Goal: Transaction & Acquisition: Purchase product/service

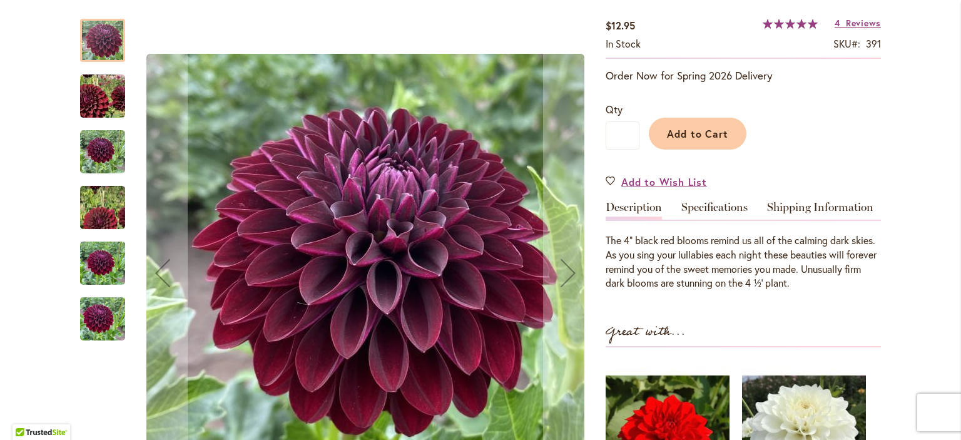
scroll to position [212, 0]
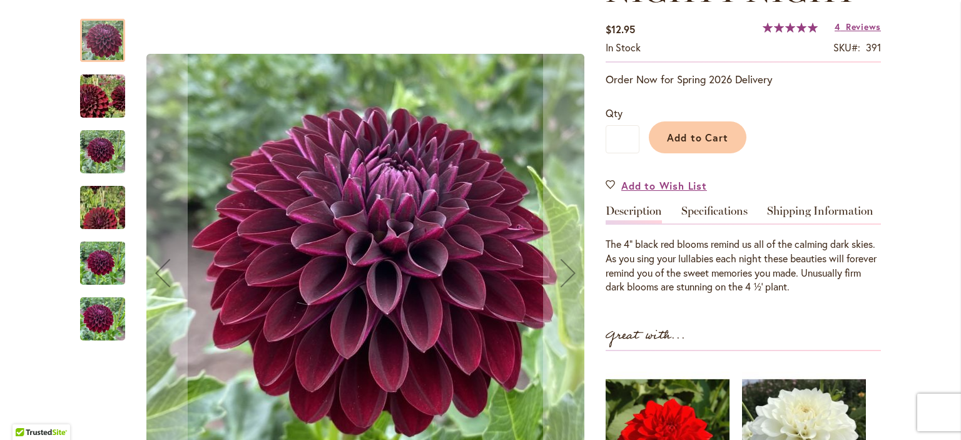
click at [96, 96] on img "Nighty Night" at bounding box center [102, 96] width 89 height 86
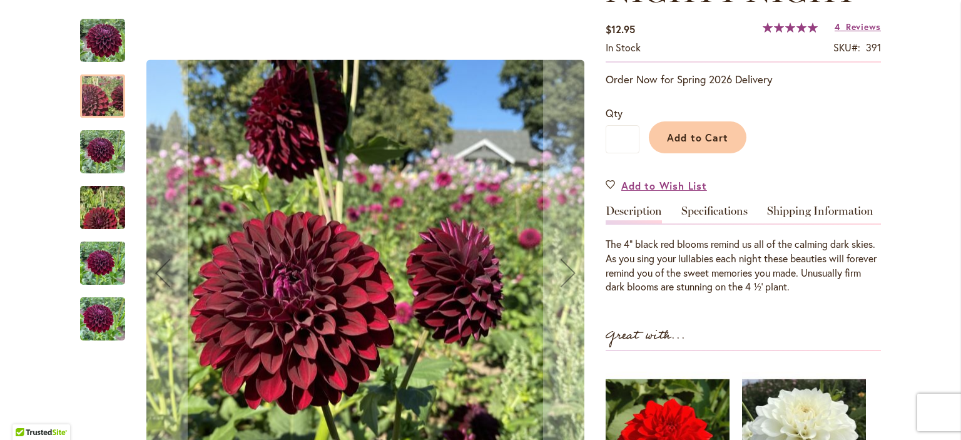
click at [96, 96] on div at bounding box center [102, 95] width 45 height 43
click at [106, 157] on img "Nighty Night" at bounding box center [102, 152] width 45 height 45
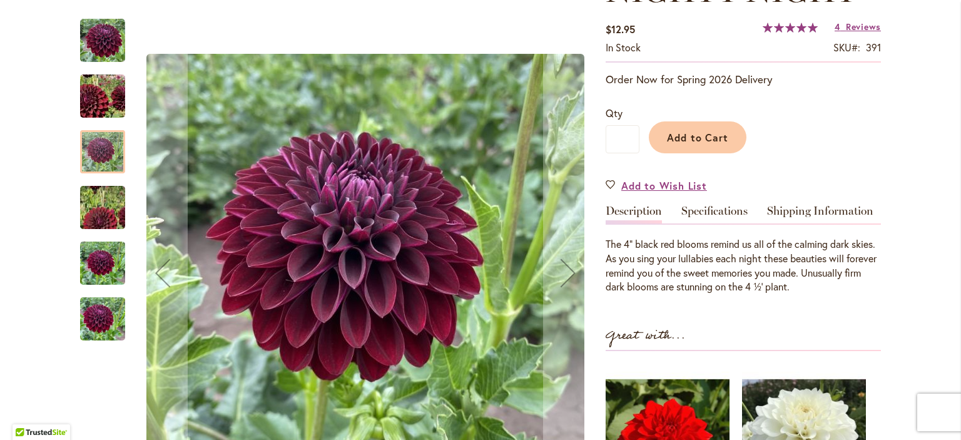
click at [108, 206] on img "Nighty Night" at bounding box center [103, 207] width 90 height 81
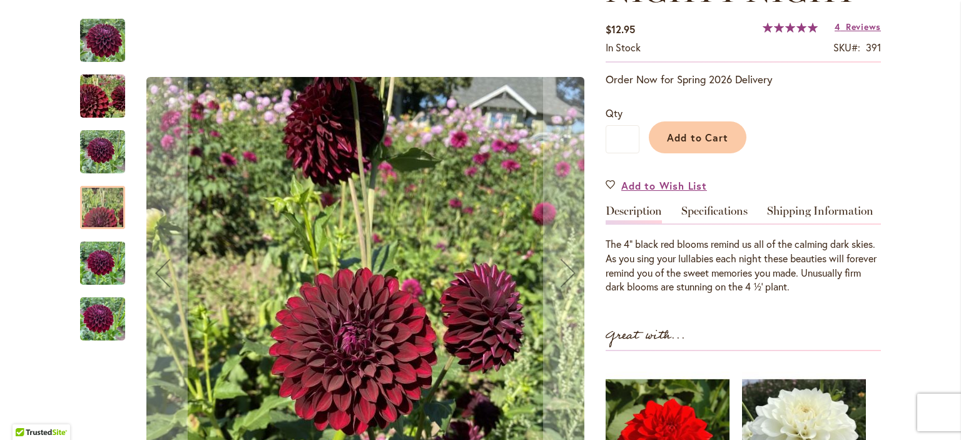
click at [108, 258] on img "Nighty Night" at bounding box center [102, 263] width 45 height 60
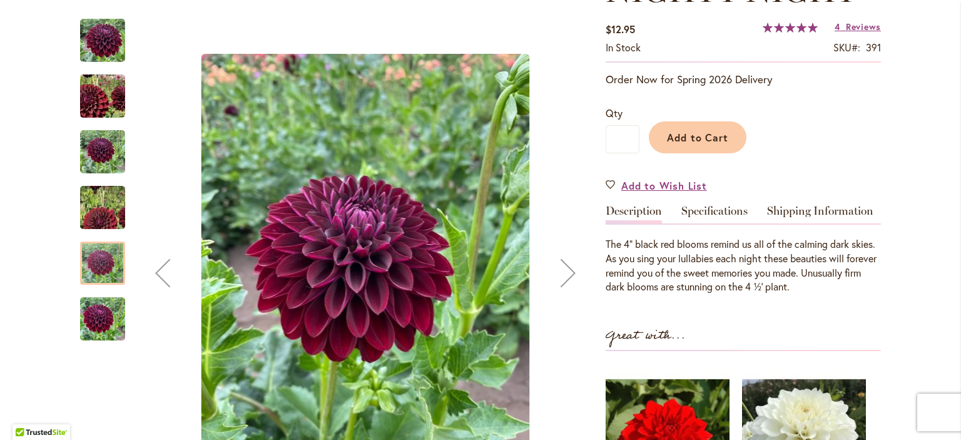
click at [103, 315] on img "Nighty Night" at bounding box center [102, 319] width 45 height 60
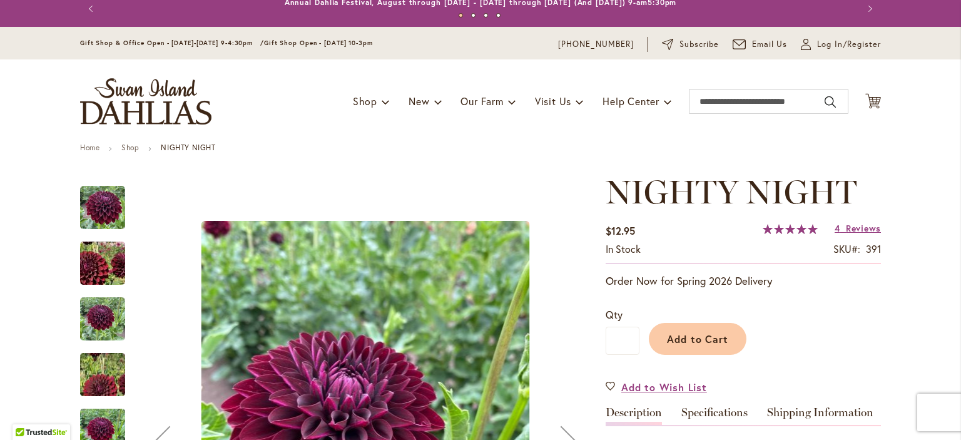
scroll to position [0, 0]
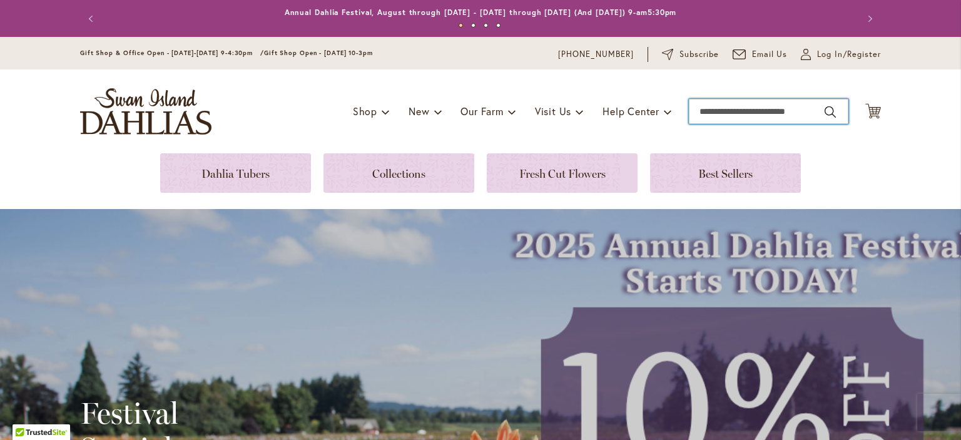
click at [750, 112] on input "Search" at bounding box center [769, 111] width 160 height 25
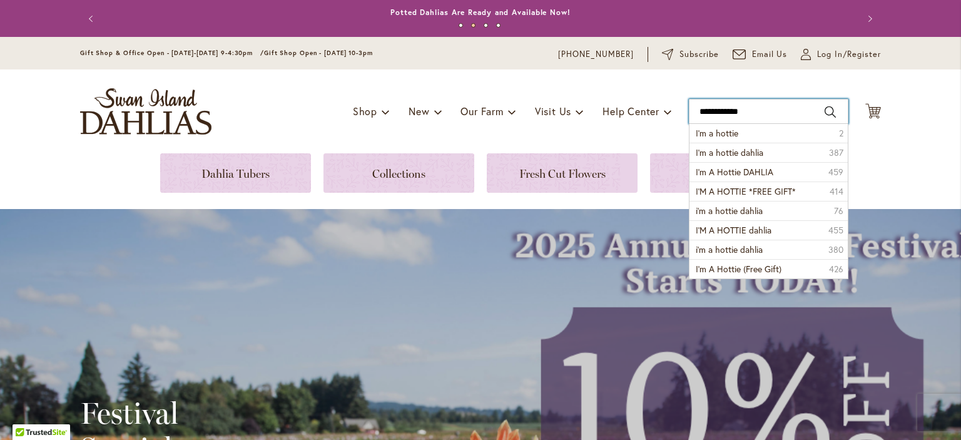
type input "**********"
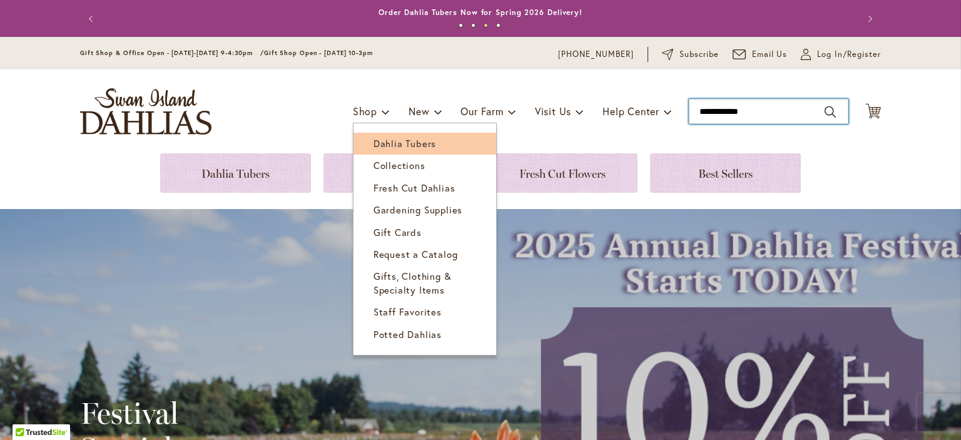
click at [385, 138] on span "Dahlia Tubers" at bounding box center [405, 143] width 63 height 13
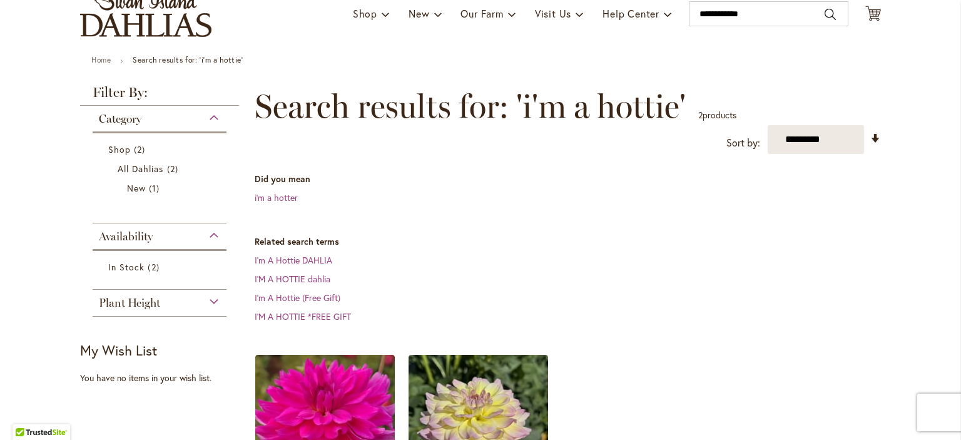
scroll to position [97, 0]
click at [487, 250] on dl "Related search terms I'm A Hottie DAHLIA I'M A HOTTIE dahlia I'm A Hottie (Free…" at bounding box center [568, 280] width 626 height 88
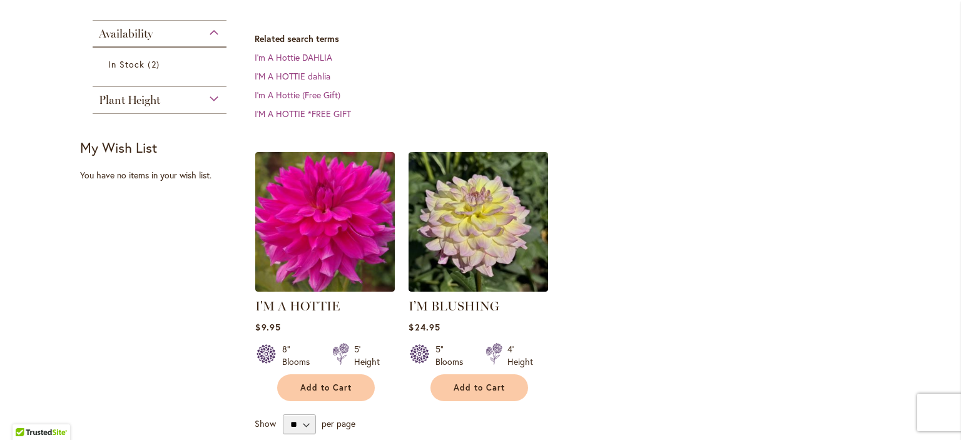
scroll to position [300, 0]
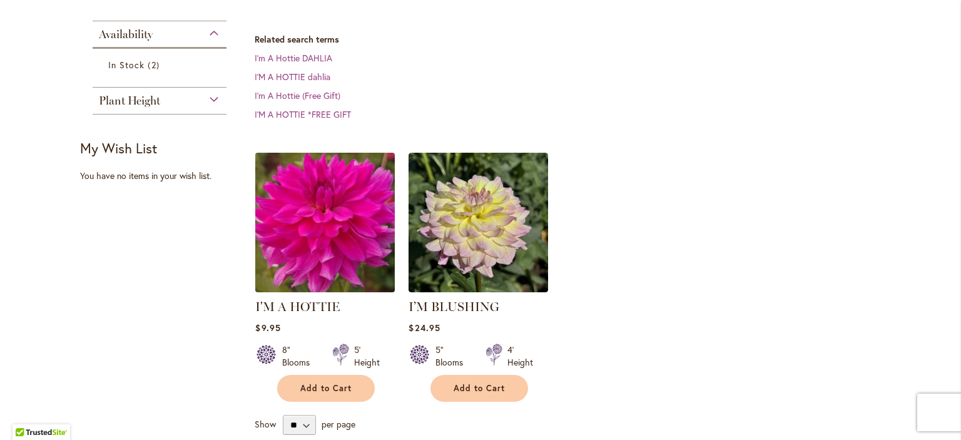
click at [324, 202] on img at bounding box center [325, 223] width 146 height 146
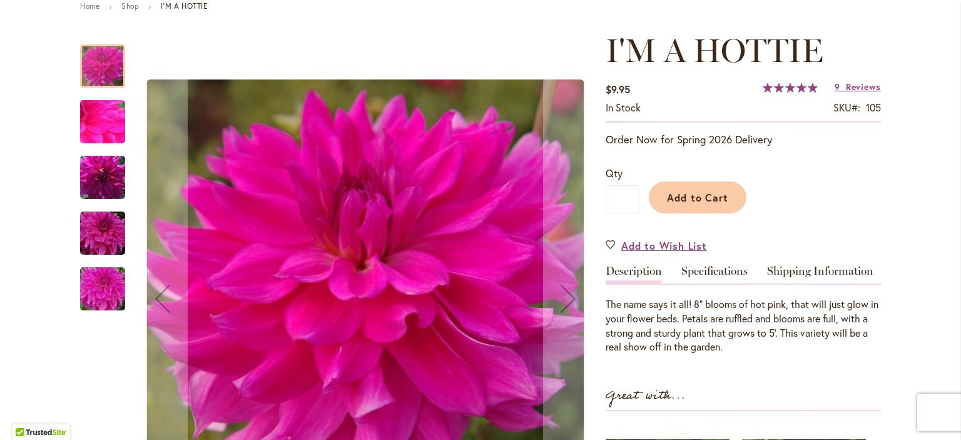
scroll to position [150, 0]
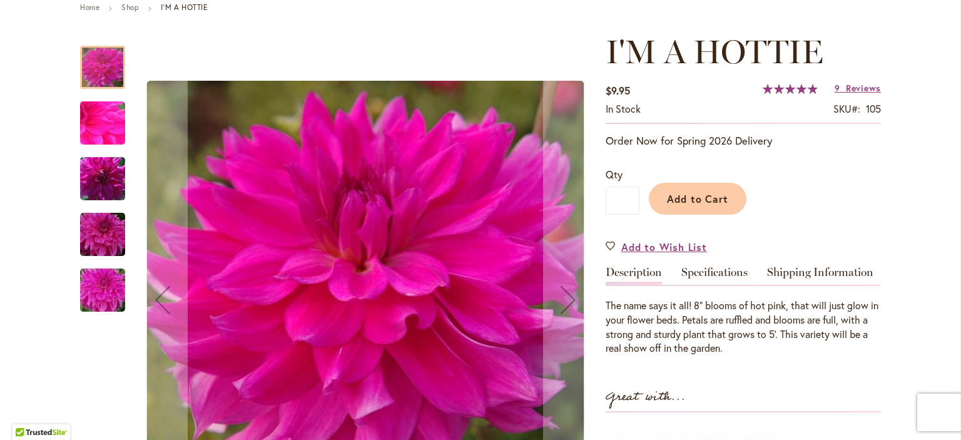
click at [102, 126] on img "I'm A Hottie" at bounding box center [103, 123] width 90 height 68
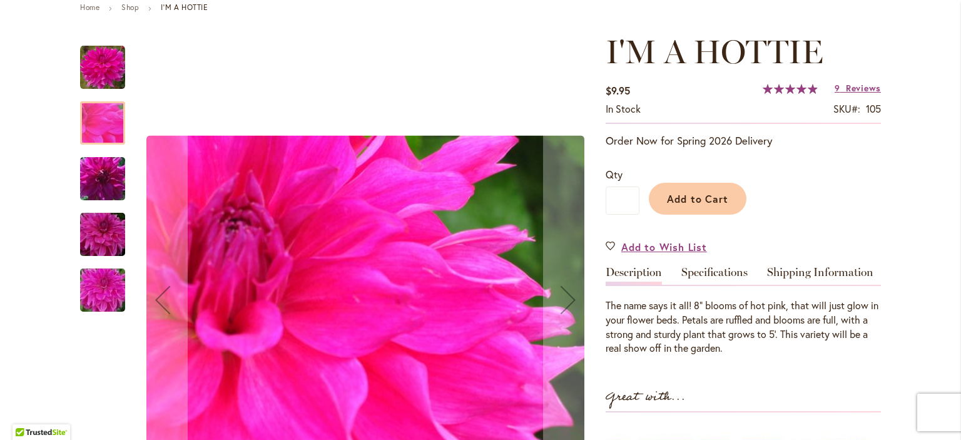
click at [101, 158] on img "I'm A Hottie" at bounding box center [103, 179] width 90 height 60
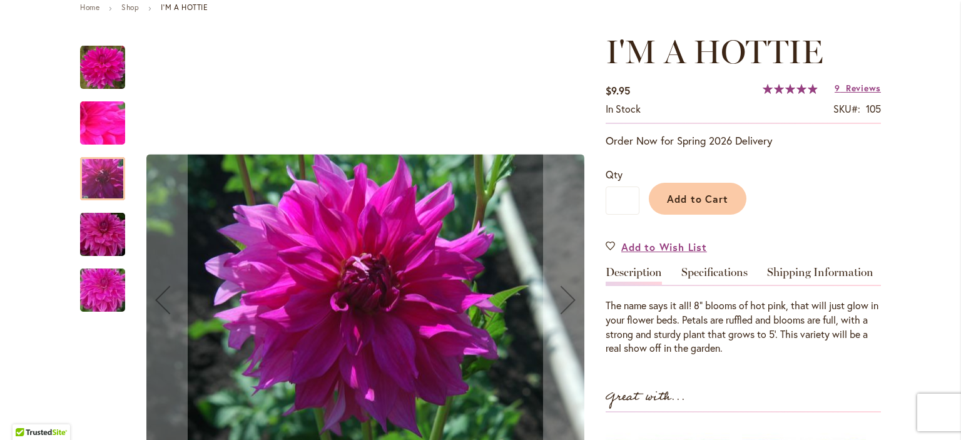
click at [100, 230] on img "I'm A Hottie" at bounding box center [103, 235] width 90 height 60
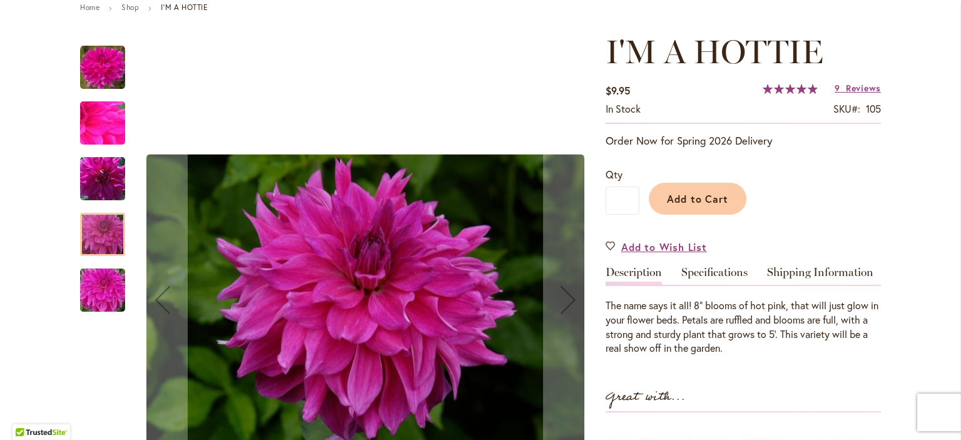
click at [108, 282] on img "I'm A Hottie" at bounding box center [103, 291] width 90 height 68
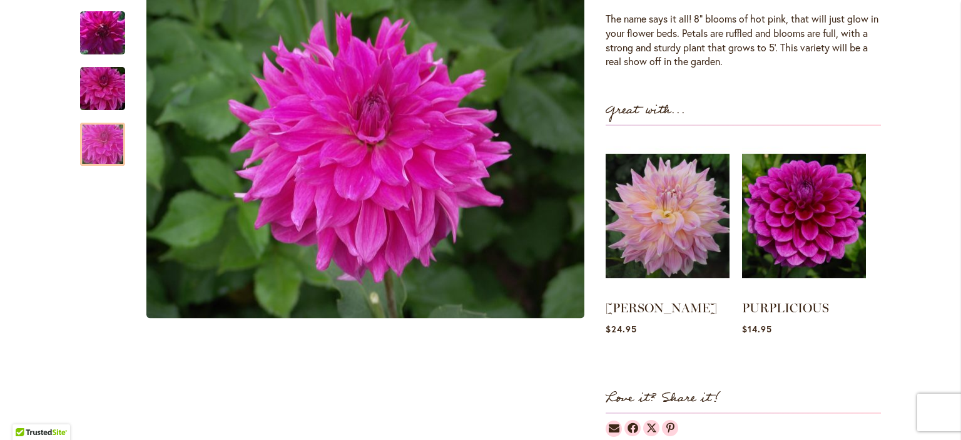
scroll to position [438, 0]
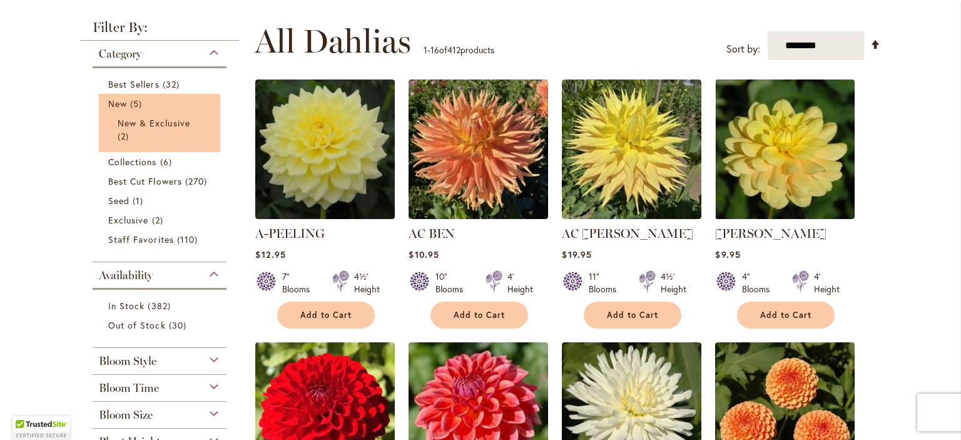
scroll to position [232, 0]
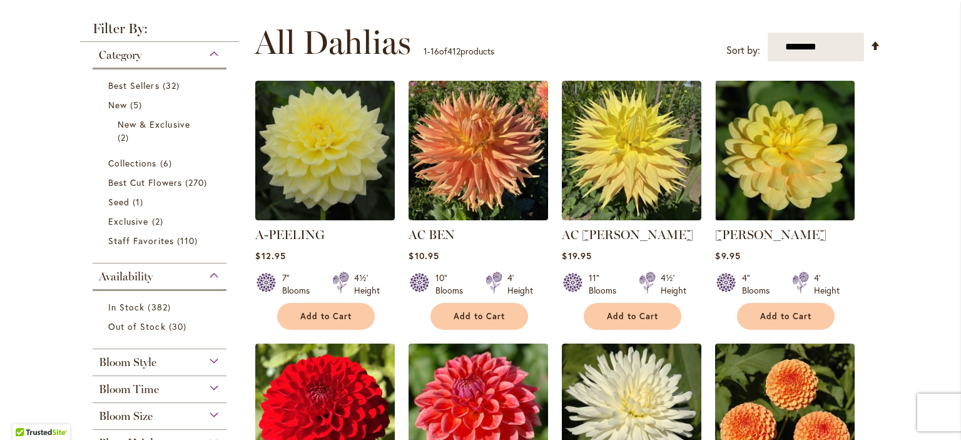
click at [208, 356] on div "Bloom Style" at bounding box center [160, 359] width 134 height 20
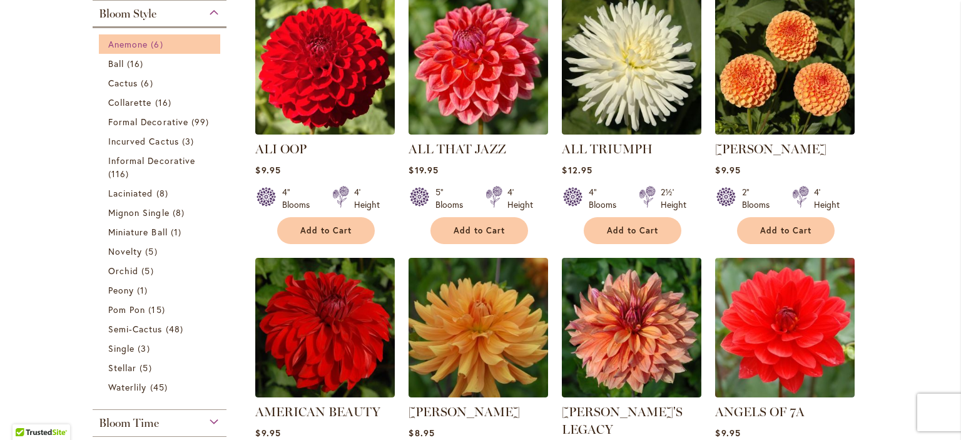
click at [152, 42] on span "6 items" at bounding box center [158, 44] width 15 height 13
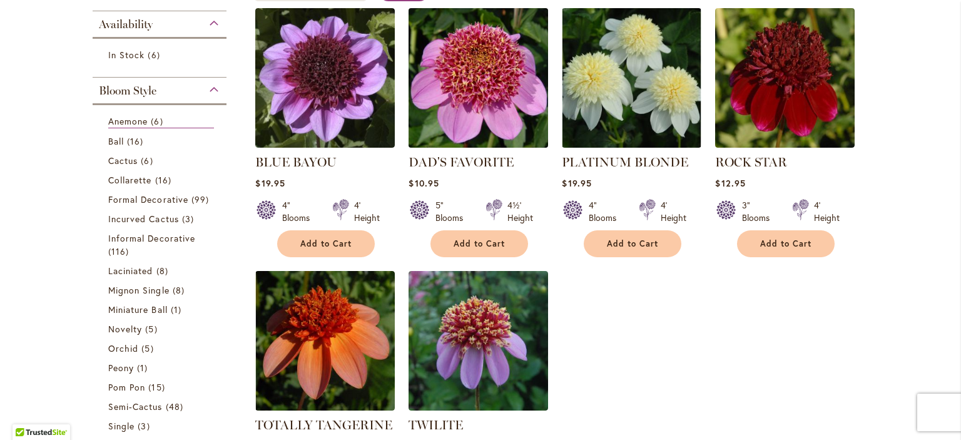
scroll to position [277, 0]
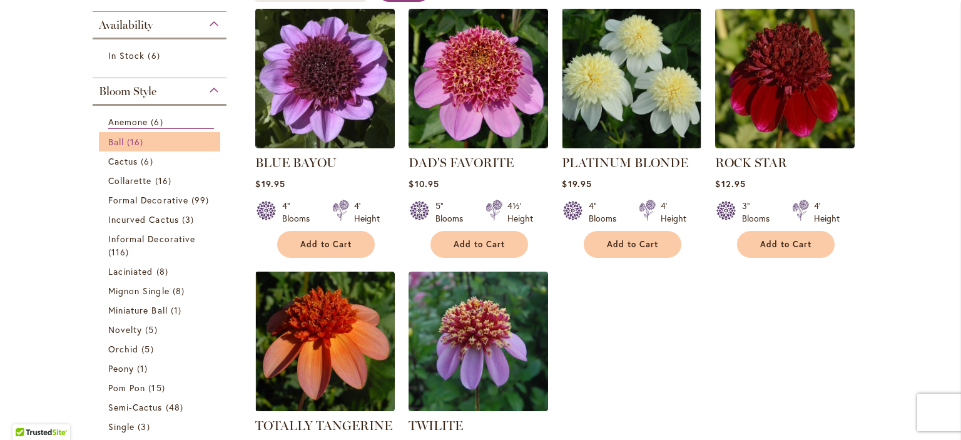
click at [127, 139] on span "16 items" at bounding box center [136, 141] width 19 height 13
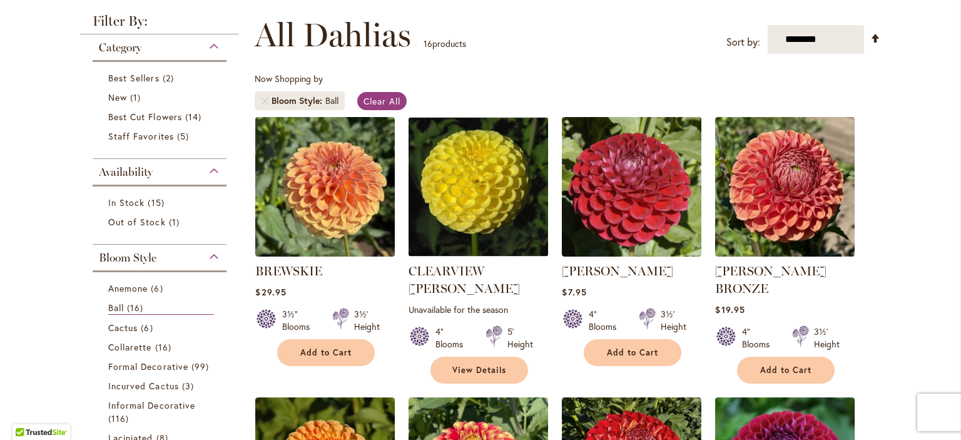
scroll to position [168, 0]
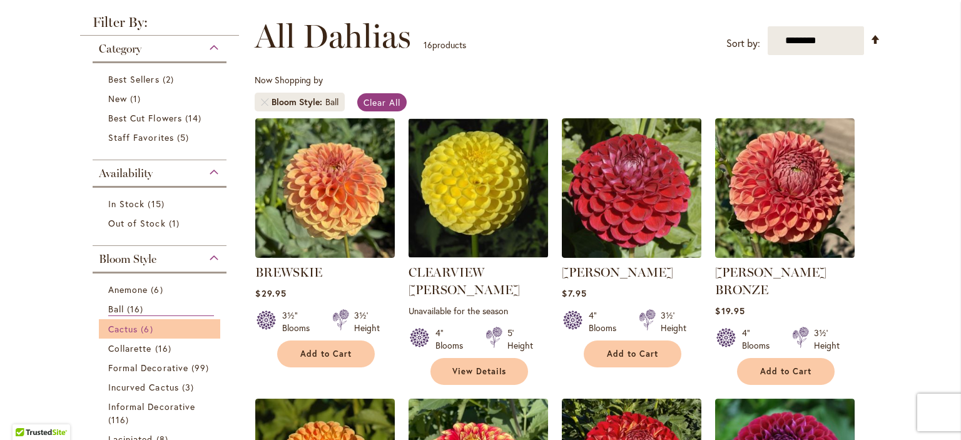
click at [135, 327] on link "Cactus 6 items" at bounding box center [161, 328] width 106 height 13
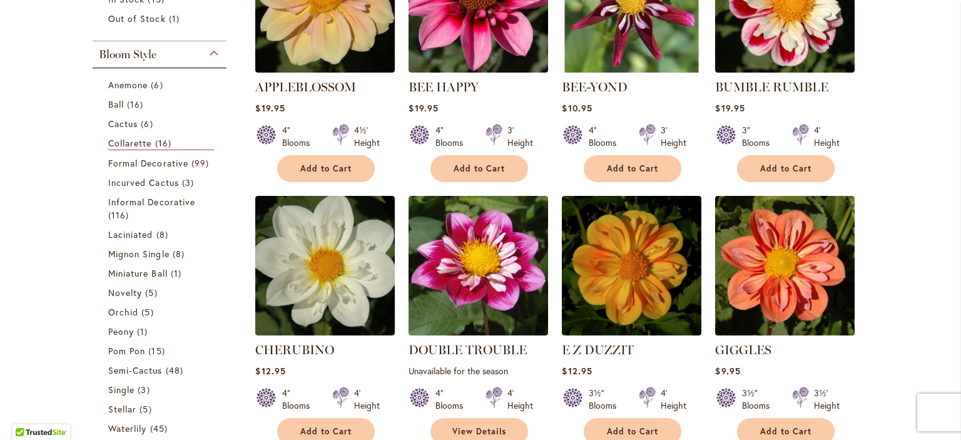
scroll to position [353, 0]
click at [166, 185] on span "Incurved Cactus" at bounding box center [143, 182] width 71 height 12
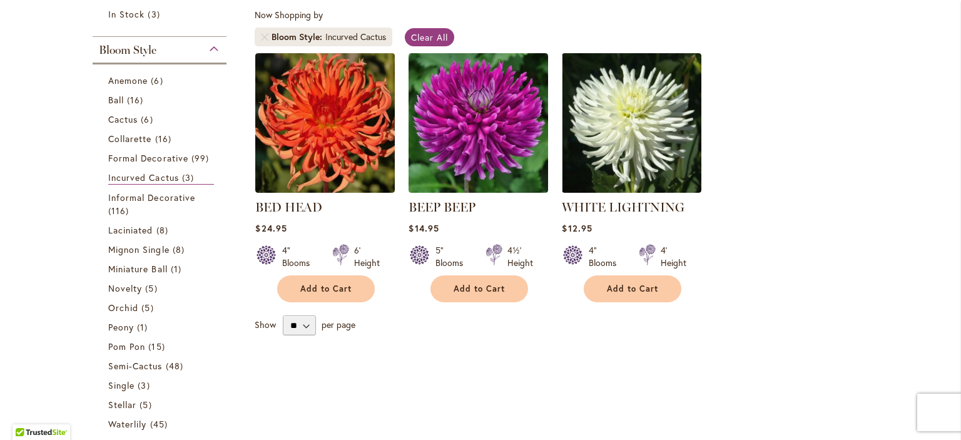
scroll to position [233, 0]
click at [118, 235] on li "Laciniated 8 items" at bounding box center [159, 229] width 121 height 19
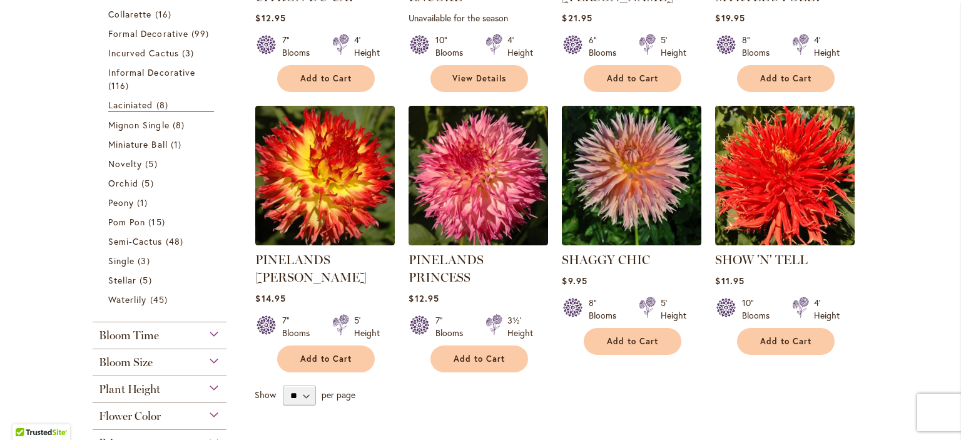
scroll to position [441, 0]
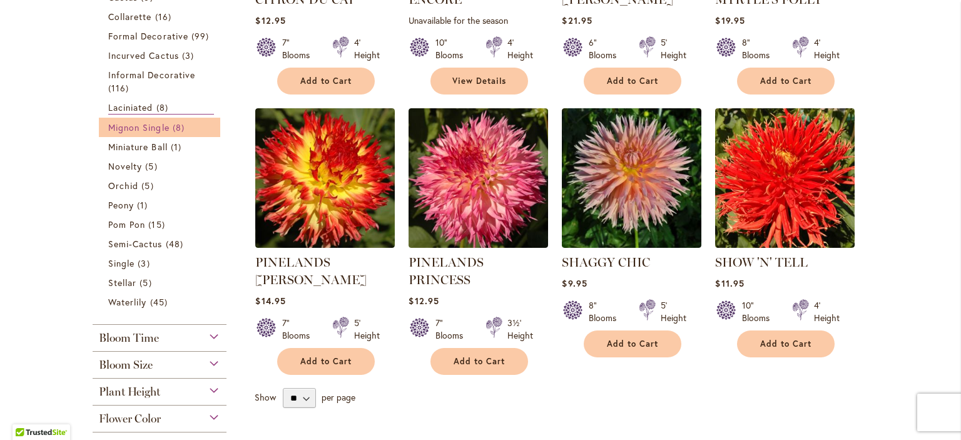
click at [125, 125] on span "Mignon Single" at bounding box center [138, 127] width 61 height 12
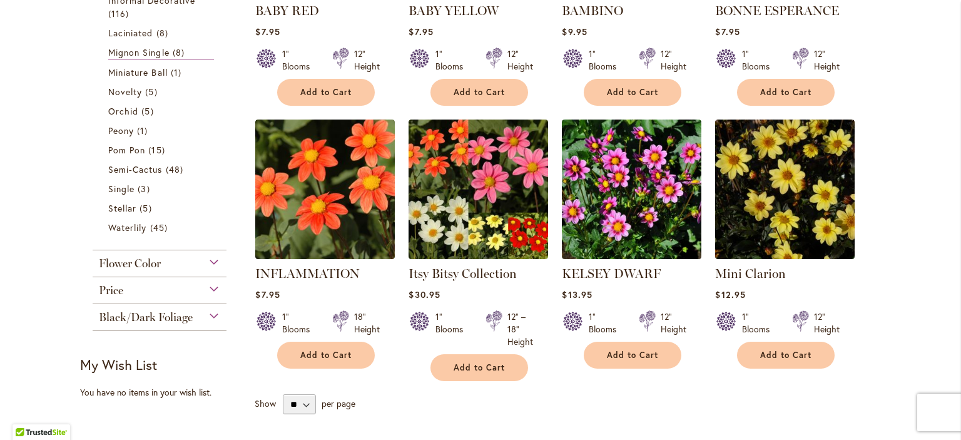
scroll to position [428, 0]
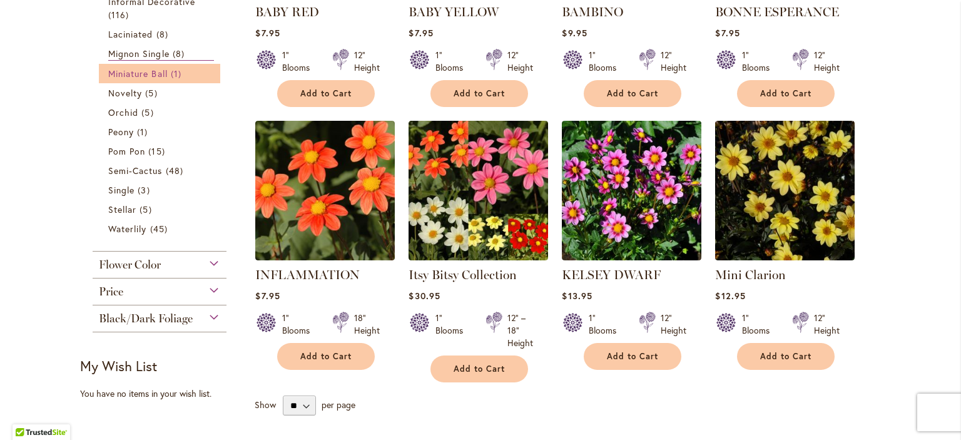
click at [145, 71] on span "Miniature Ball" at bounding box center [137, 74] width 59 height 12
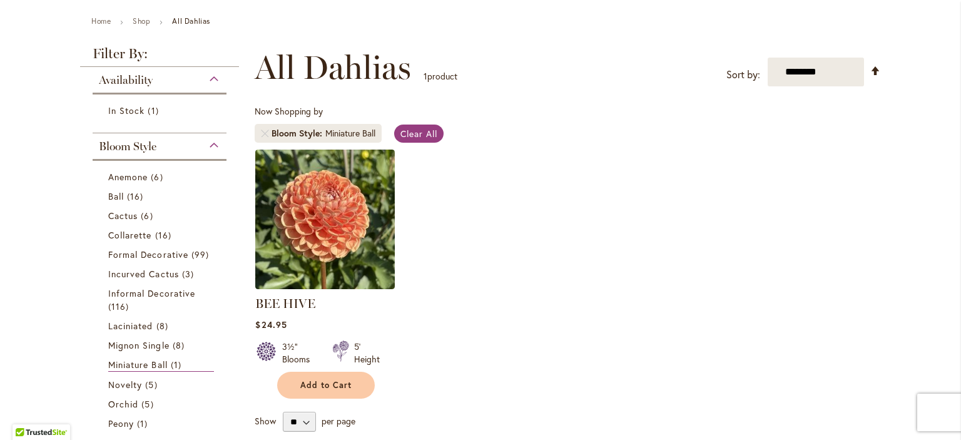
scroll to position [135, 0]
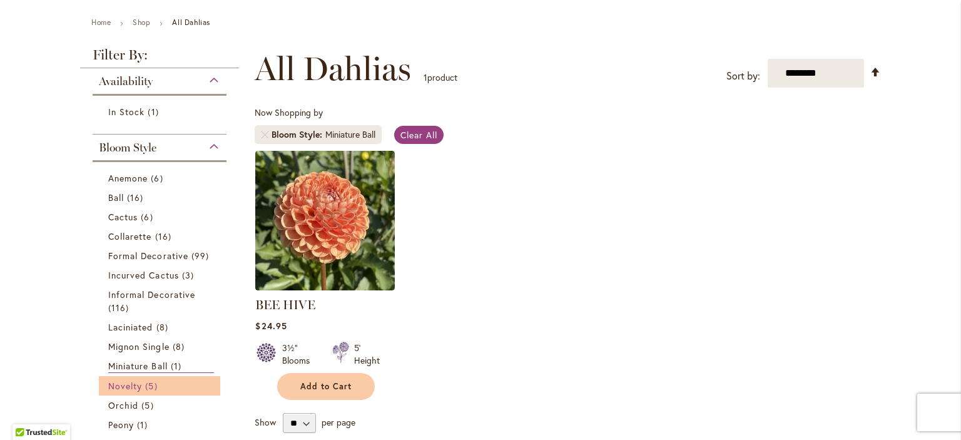
click at [145, 390] on span "5 items" at bounding box center [152, 385] width 15 height 13
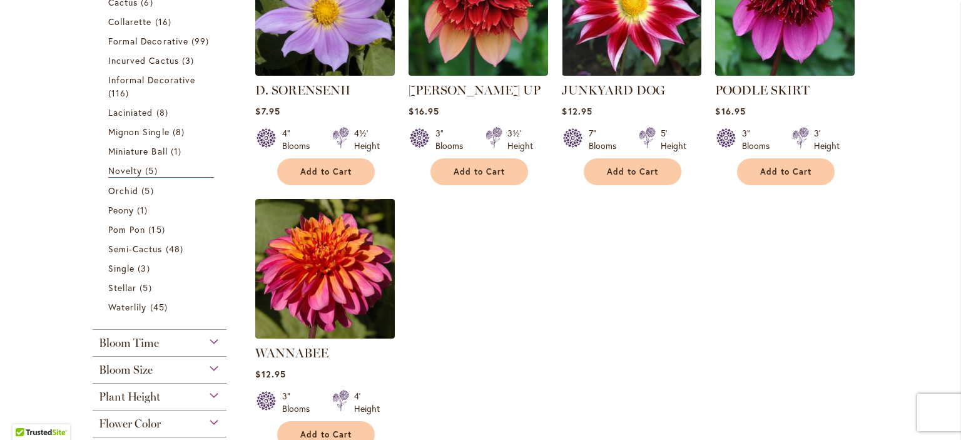
scroll to position [348, 0]
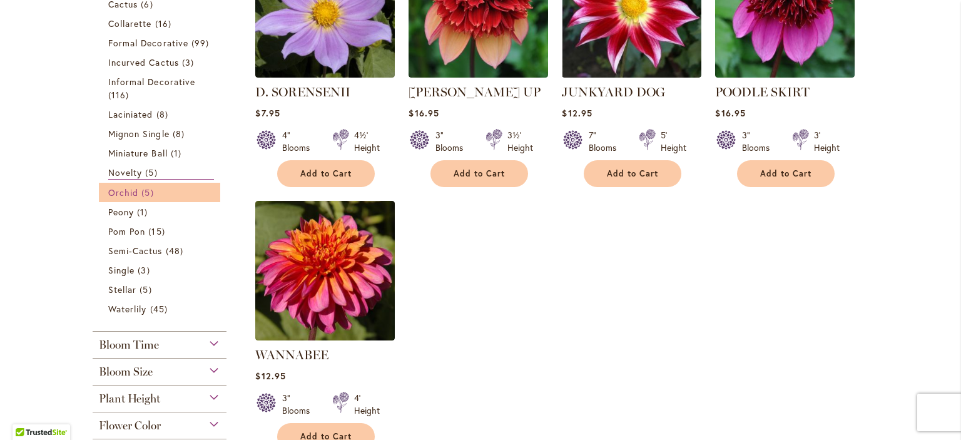
click at [141, 190] on span "5 items" at bounding box center [148, 192] width 15 height 13
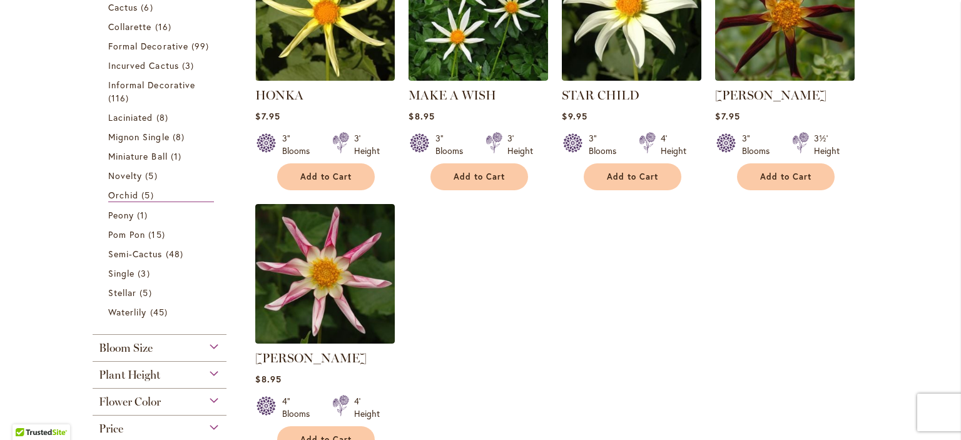
scroll to position [343, 0]
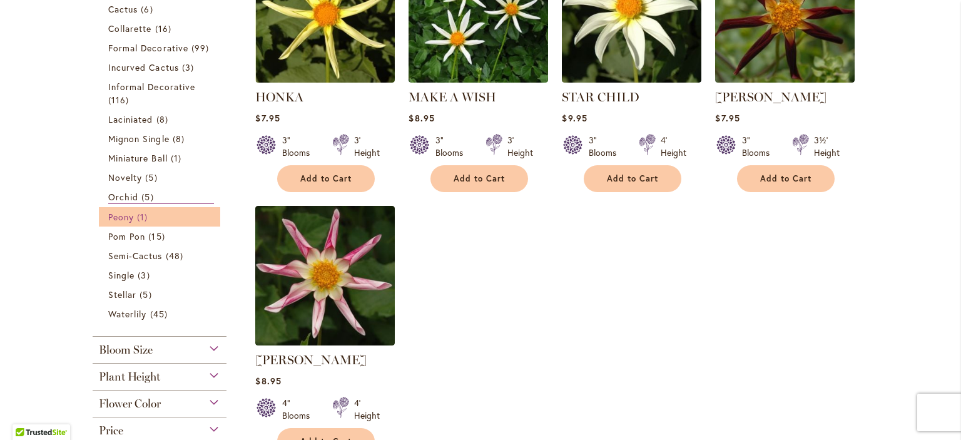
click at [132, 216] on link "Peony 1 item" at bounding box center [161, 216] width 106 height 13
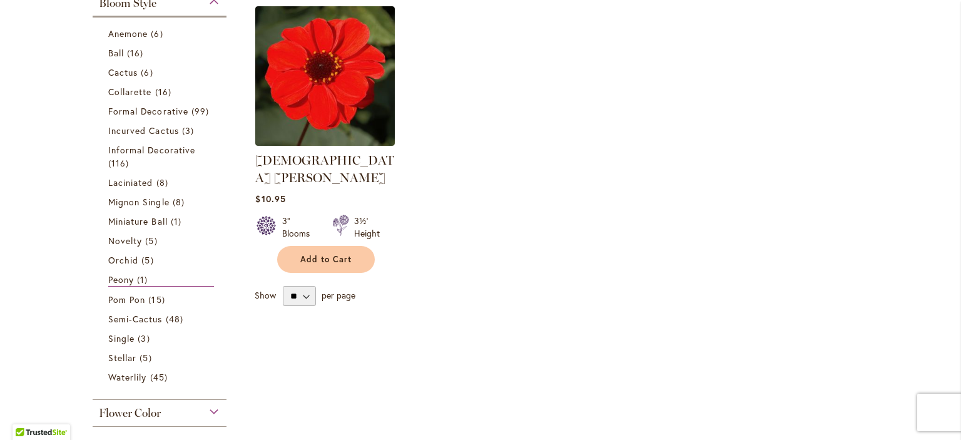
scroll to position [278, 0]
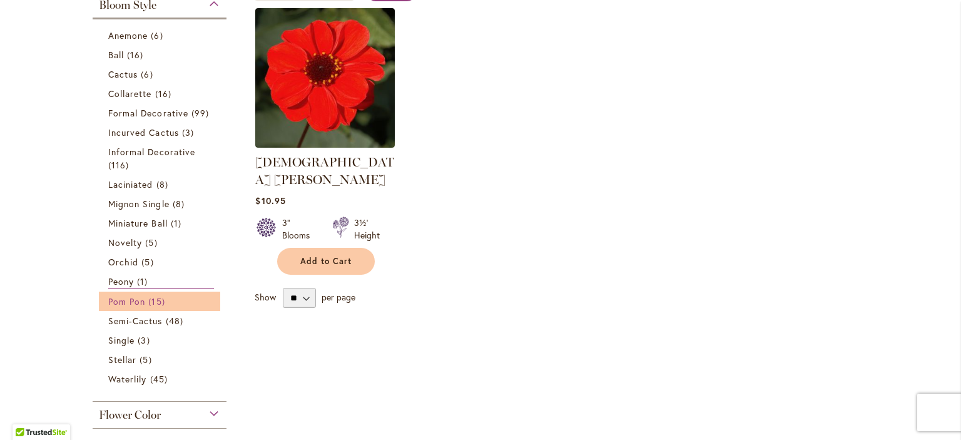
click at [137, 305] on span "Pom Pon" at bounding box center [126, 301] width 37 height 12
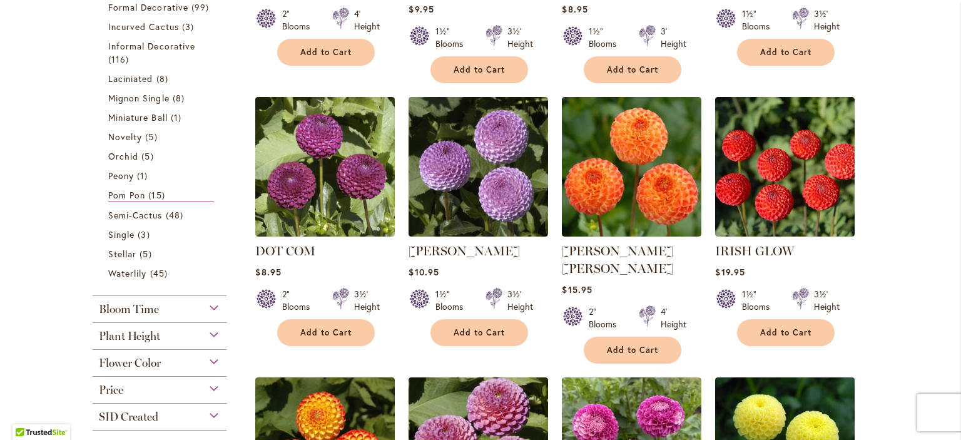
scroll to position [468, 0]
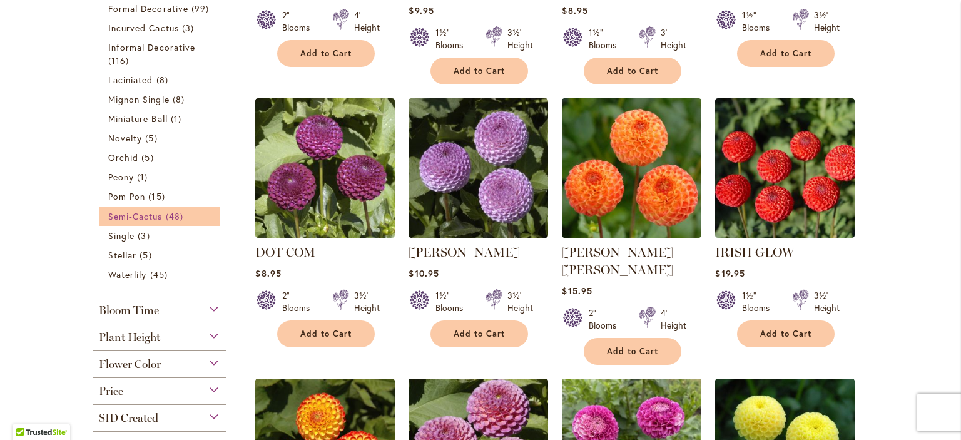
click at [158, 213] on span "Semi-Cactus" at bounding box center [135, 216] width 54 height 12
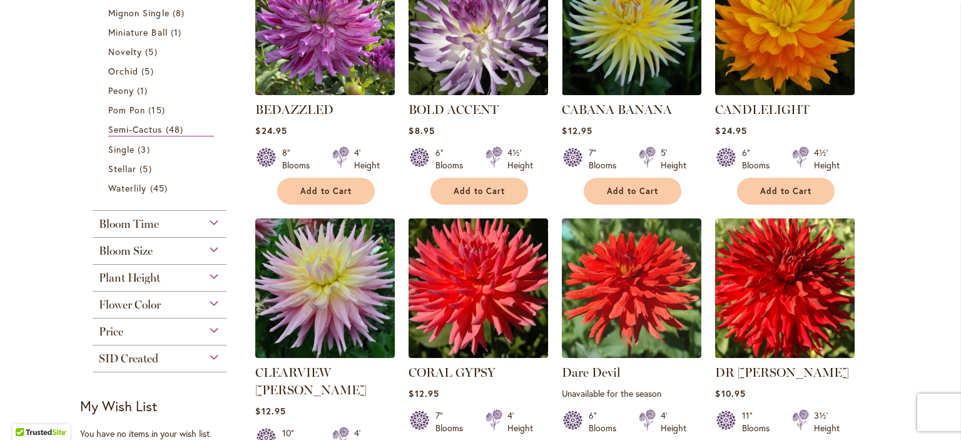
scroll to position [593, 0]
click at [138, 150] on span "3 items" at bounding box center [145, 149] width 15 height 13
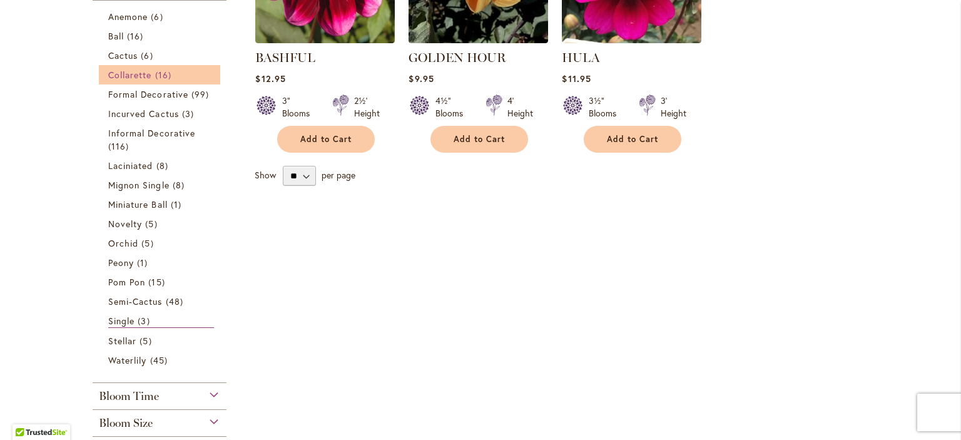
scroll to position [416, 0]
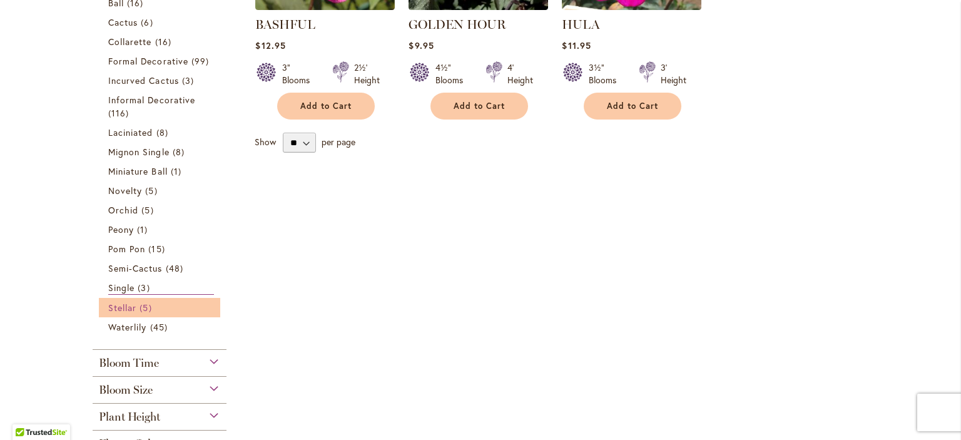
click at [121, 307] on span "Stellar" at bounding box center [122, 308] width 28 height 12
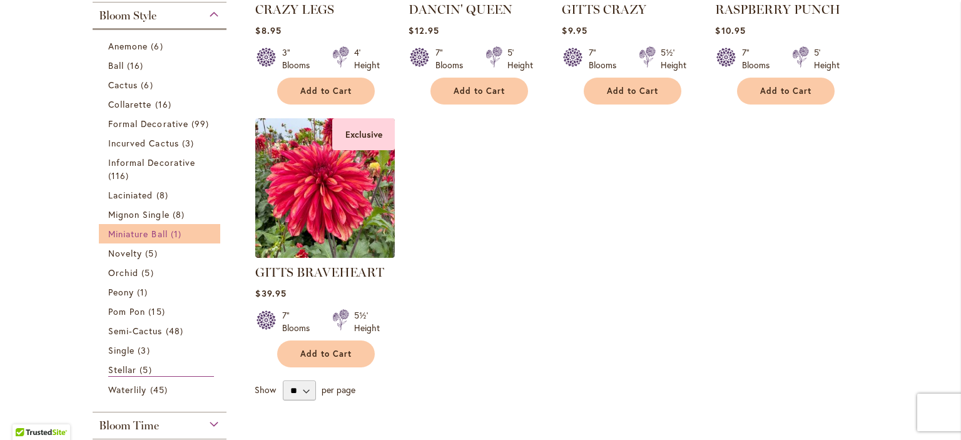
scroll to position [429, 0]
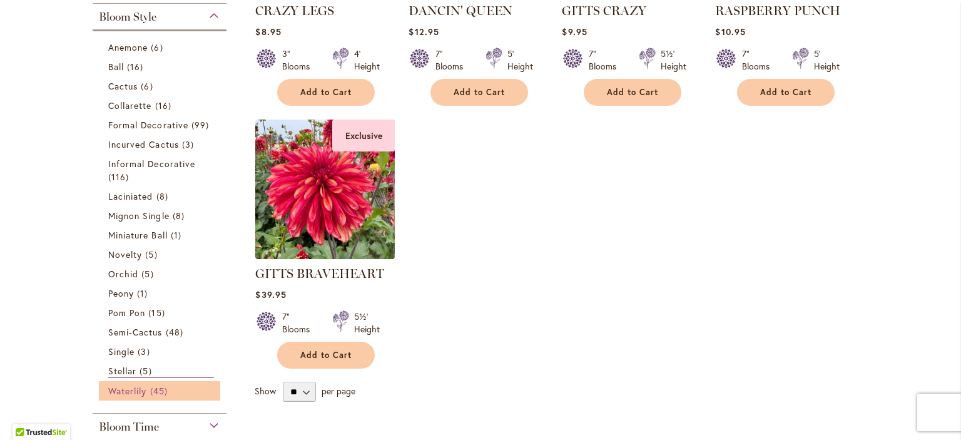
click at [125, 390] on span "Waterlily" at bounding box center [127, 391] width 38 height 12
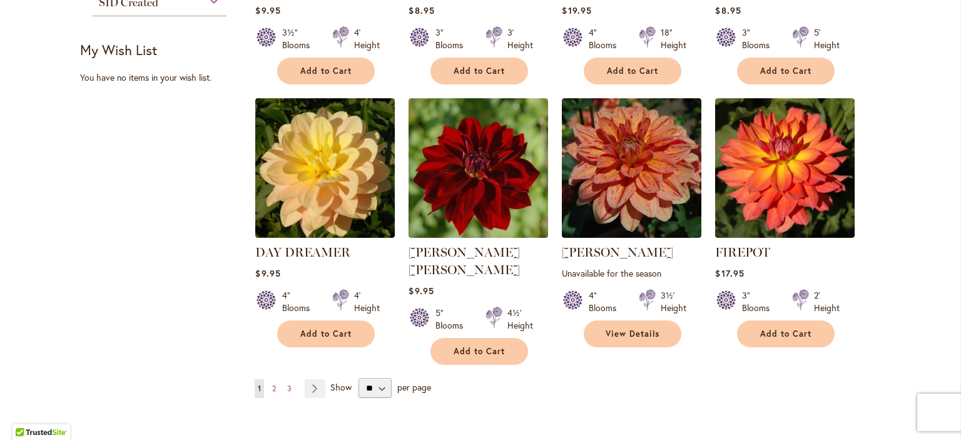
scroll to position [978, 0]
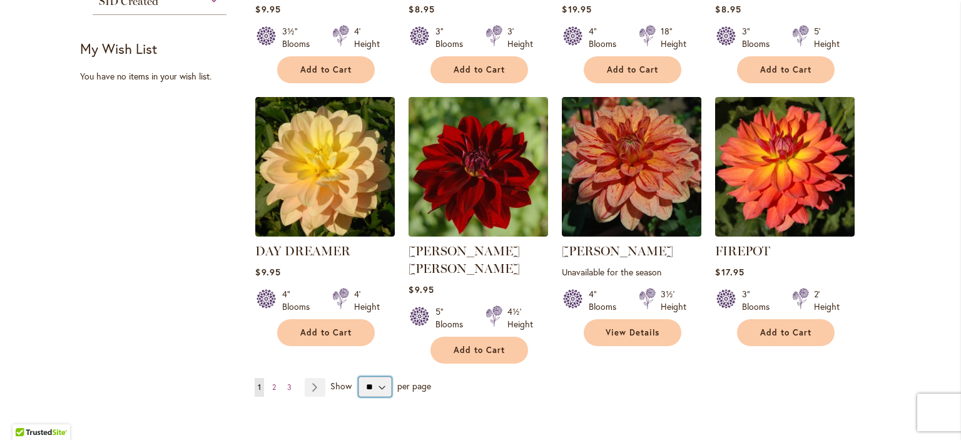
click at [369, 377] on select "** ** ** **" at bounding box center [375, 387] width 33 height 20
select select "**"
click at [359, 377] on select "** ** ** **" at bounding box center [375, 387] width 33 height 20
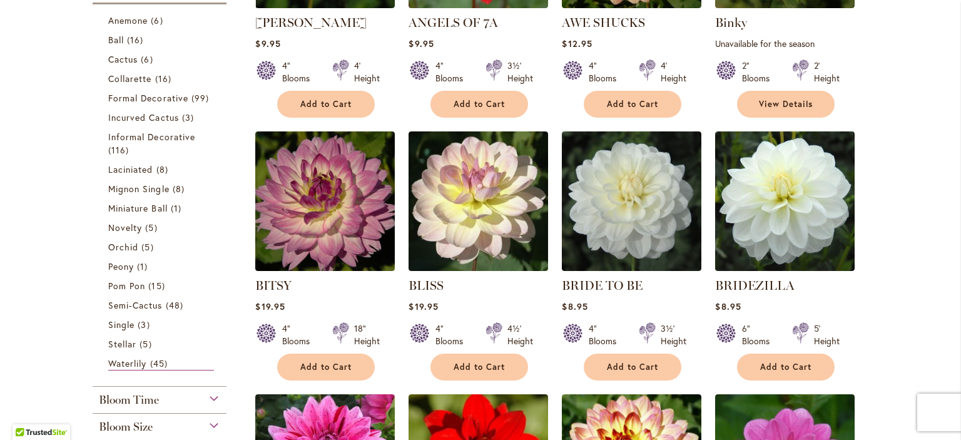
scroll to position [417, 0]
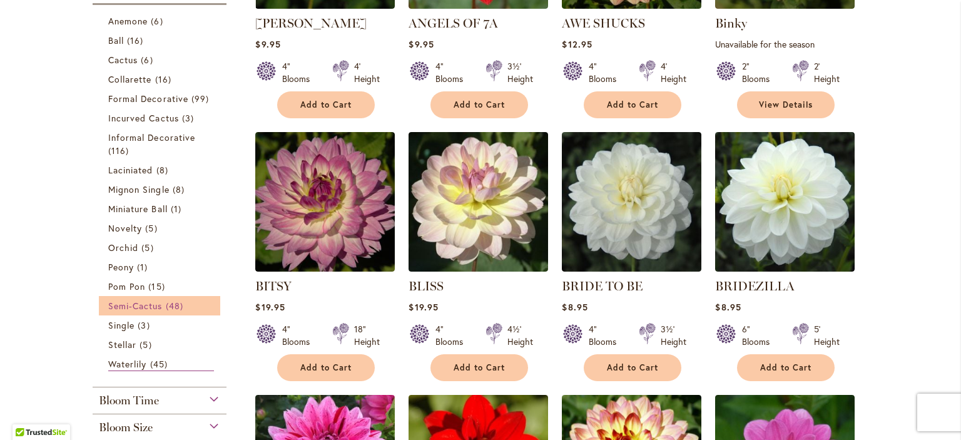
click at [153, 302] on span "Semi-Cactus" at bounding box center [135, 306] width 54 height 12
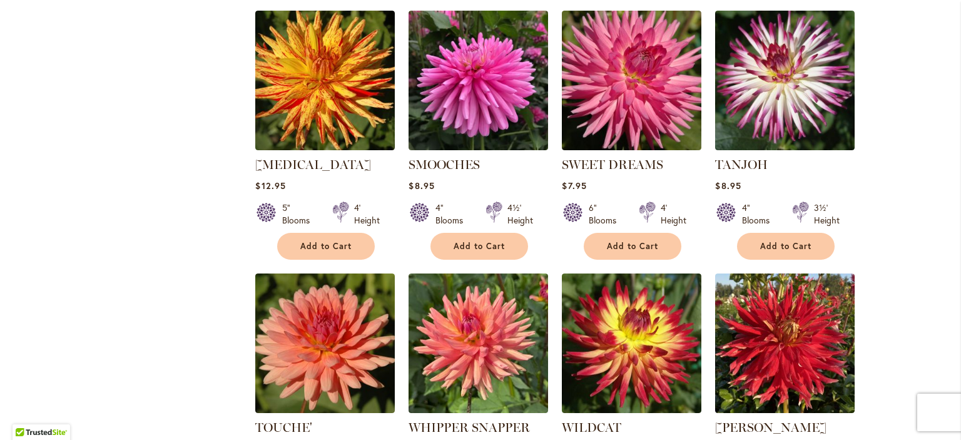
scroll to position [2990, 0]
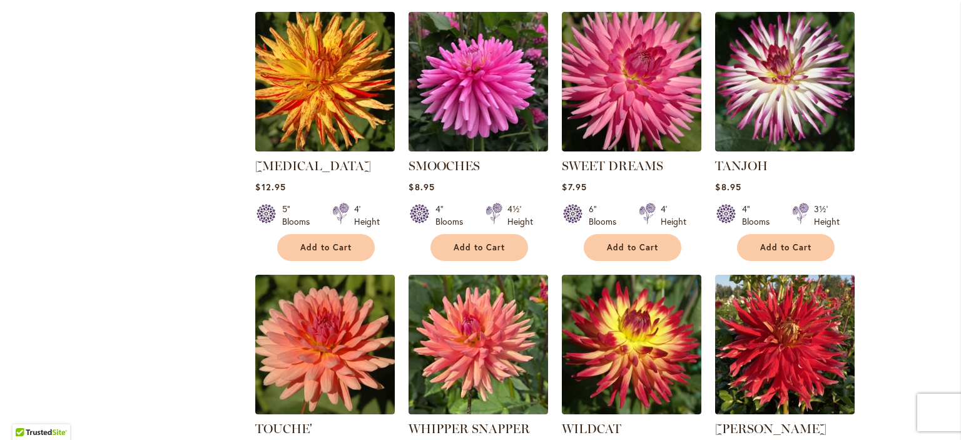
drag, startPoint x: 624, startPoint y: 142, endPoint x: 151, endPoint y: 275, distance: 490.8
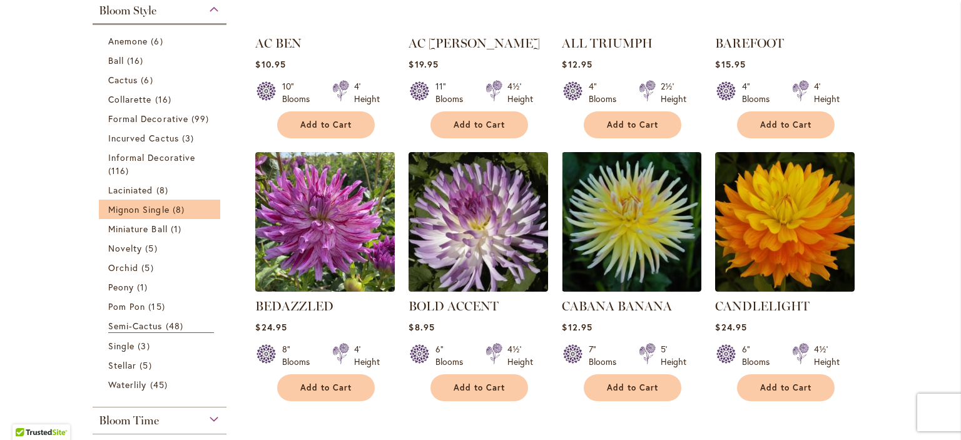
scroll to position [397, 0]
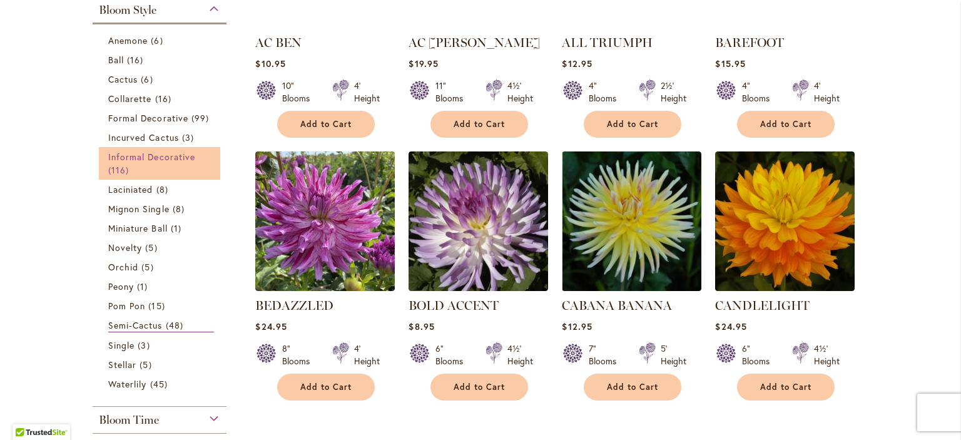
click at [146, 157] on span "Informal Decorative" at bounding box center [151, 157] width 87 height 12
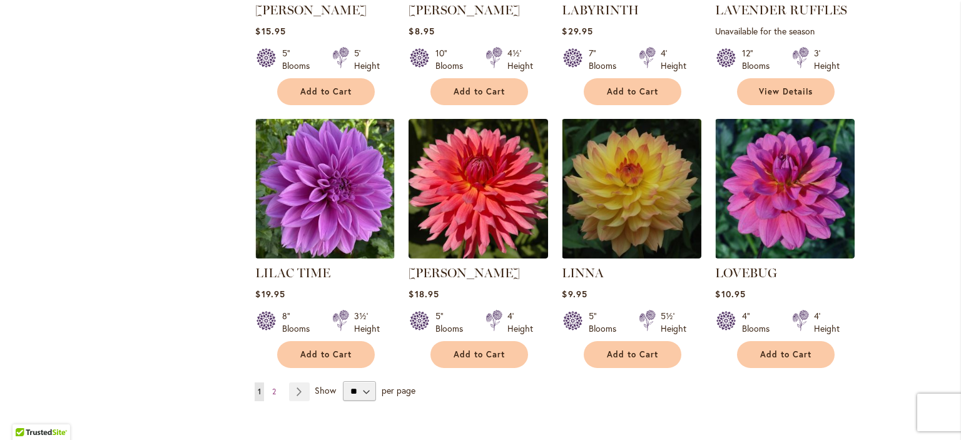
scroll to position [4296, 0]
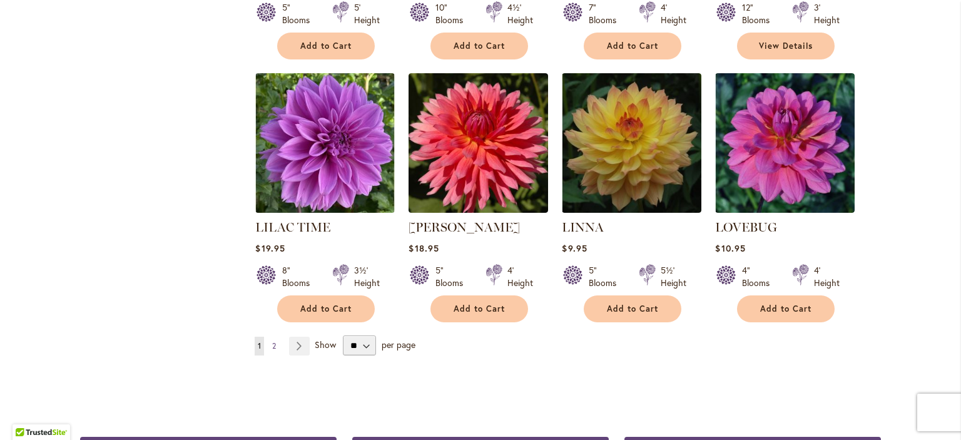
click at [272, 341] on span "2" at bounding box center [274, 345] width 4 height 9
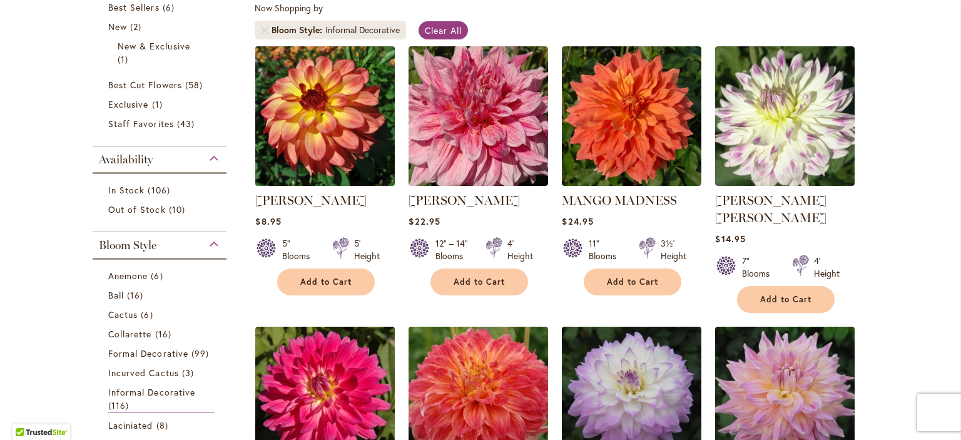
scroll to position [260, 0]
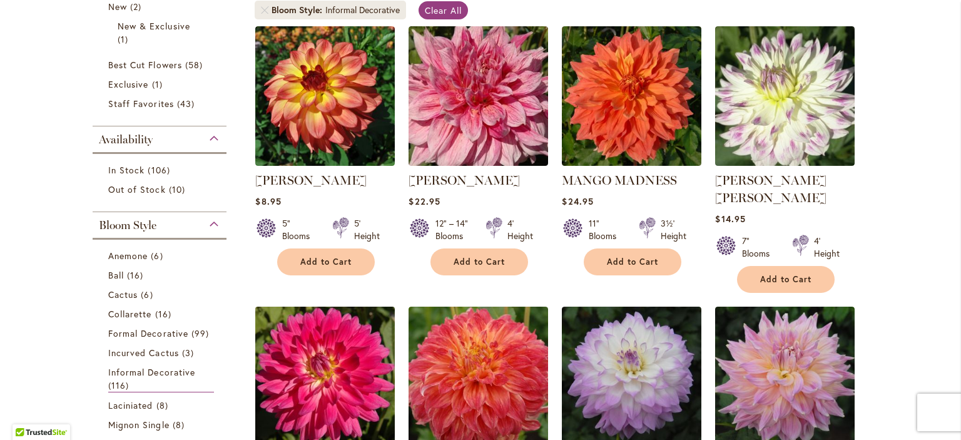
click at [353, 359] on img at bounding box center [325, 376] width 146 height 146
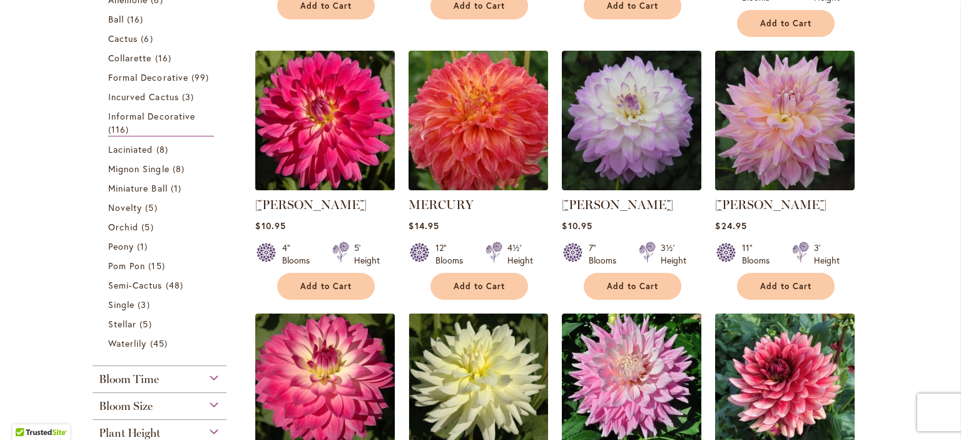
scroll to position [565, 0]
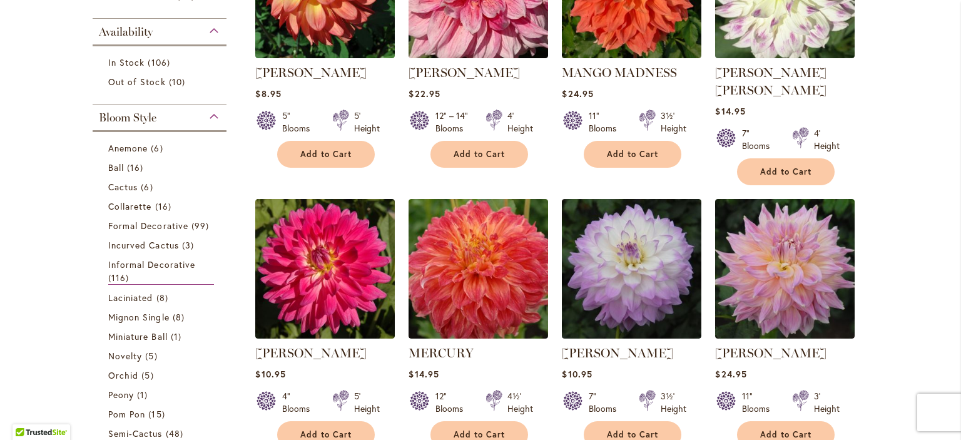
scroll to position [367, 0]
click at [127, 222] on span "Formal Decorative" at bounding box center [148, 226] width 80 height 12
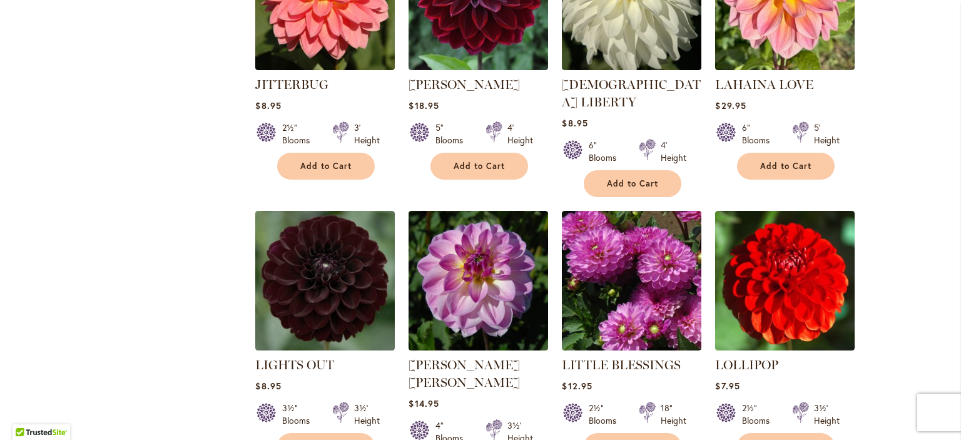
scroll to position [3597, 0]
click at [324, 207] on img at bounding box center [325, 280] width 146 height 146
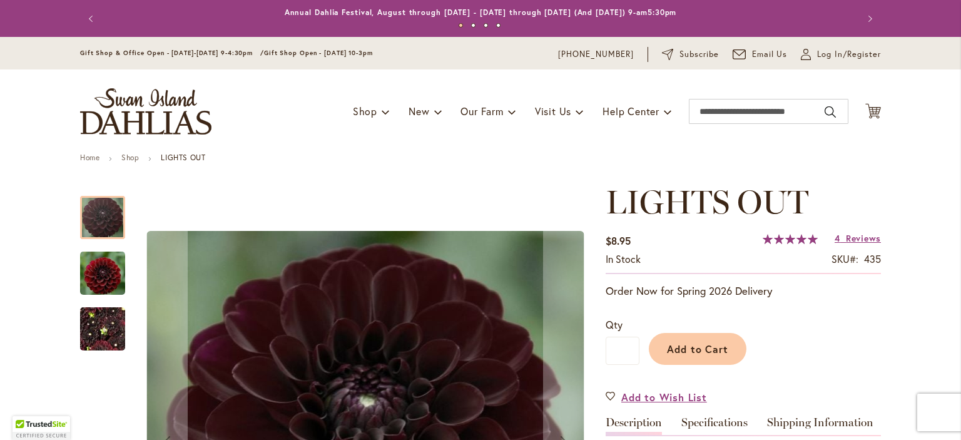
click at [108, 261] on img "LIGHTS OUT" at bounding box center [102, 273] width 45 height 46
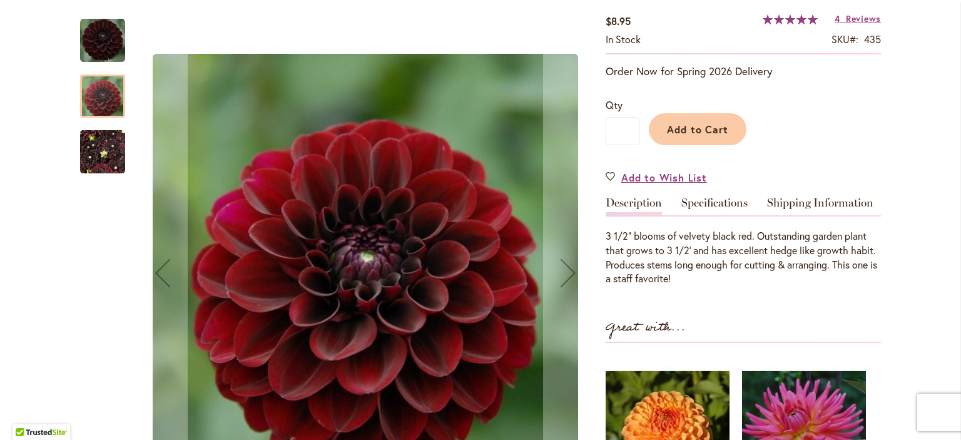
scroll to position [135, 0]
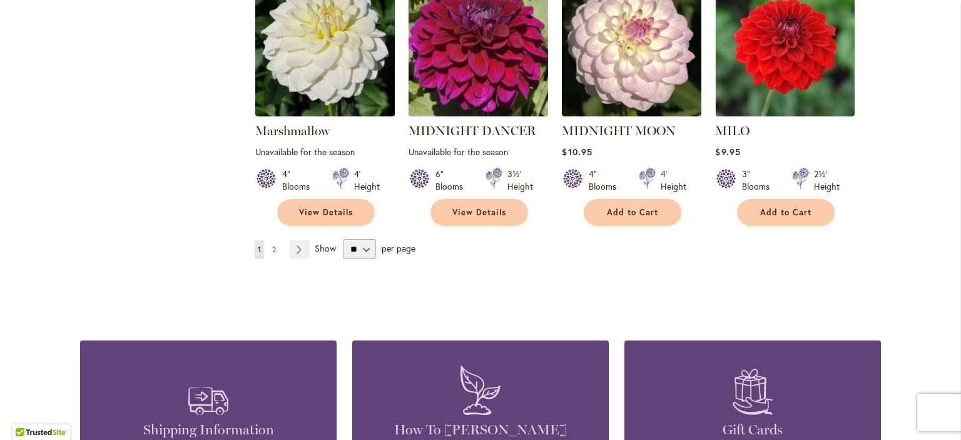
scroll to position [4424, 0]
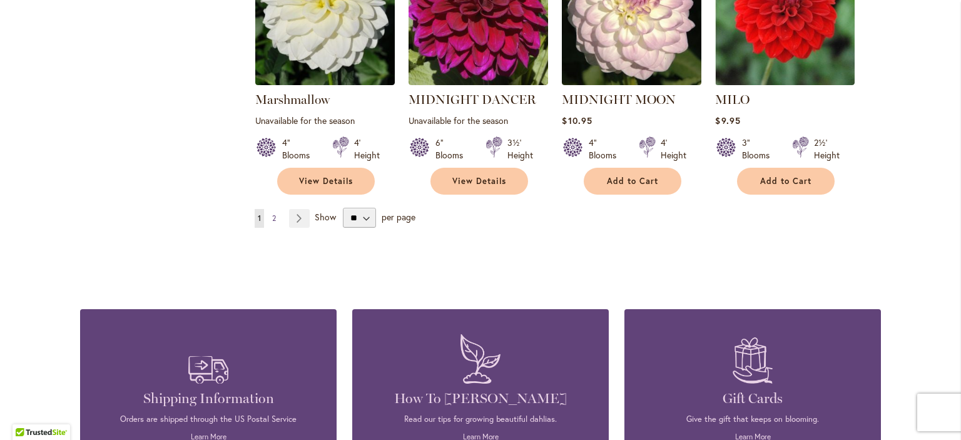
click at [272, 213] on span "2" at bounding box center [274, 217] width 4 height 9
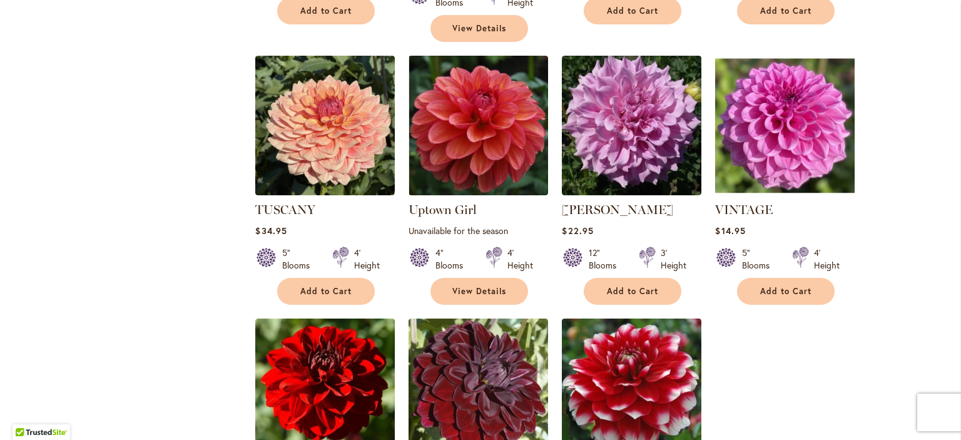
scroll to position [2120, 0]
